Goal: Transaction & Acquisition: Purchase product/service

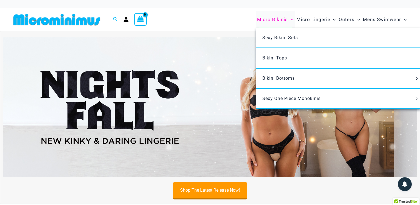
click at [268, 17] on span "Micro Bikinis" at bounding box center [272, 20] width 31 height 14
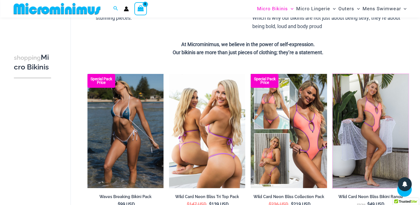
scroll to position [133, 0]
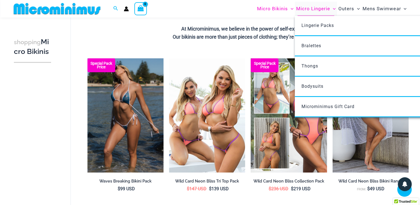
click at [307, 7] on span "Micro Lingerie" at bounding box center [313, 9] width 34 height 14
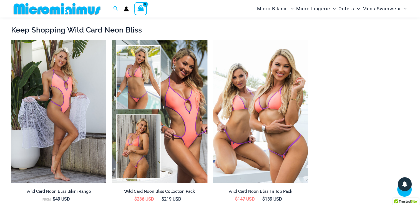
scroll to position [718, 0]
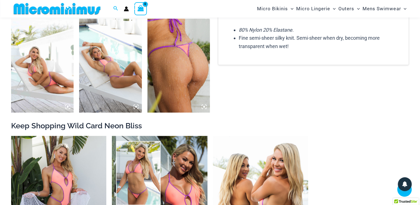
scroll to position [551, 0]
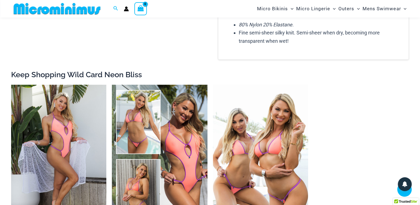
scroll to position [551, 0]
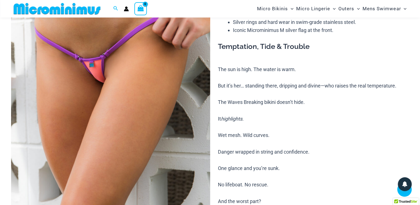
scroll to position [134, 0]
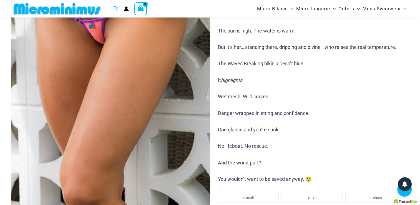
drag, startPoint x: 155, startPoint y: 71, endPoint x: 419, endPoint y: 29, distance: 267.3
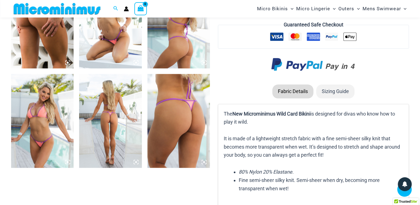
scroll to position [690, 0]
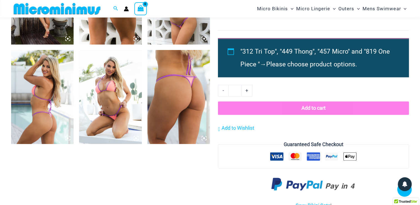
scroll to position [689, 0]
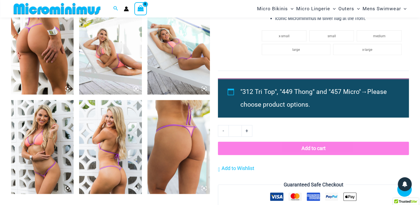
scroll to position [597, 0]
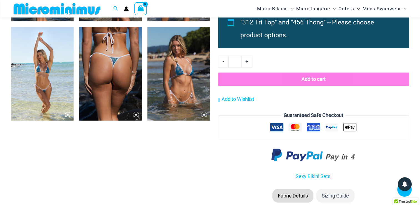
scroll to position [643, 0]
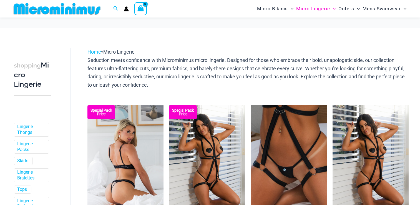
scroll to position [46, 0]
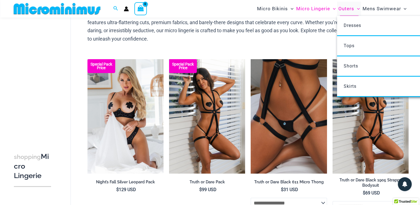
click at [340, 10] on span "Outers" at bounding box center [347, 9] width 16 height 14
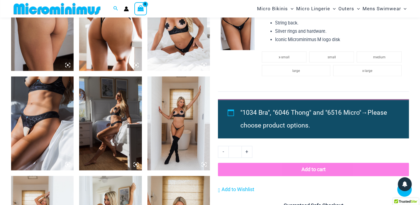
scroll to position [504, 0]
